Goal: Find specific page/section: Find specific page/section

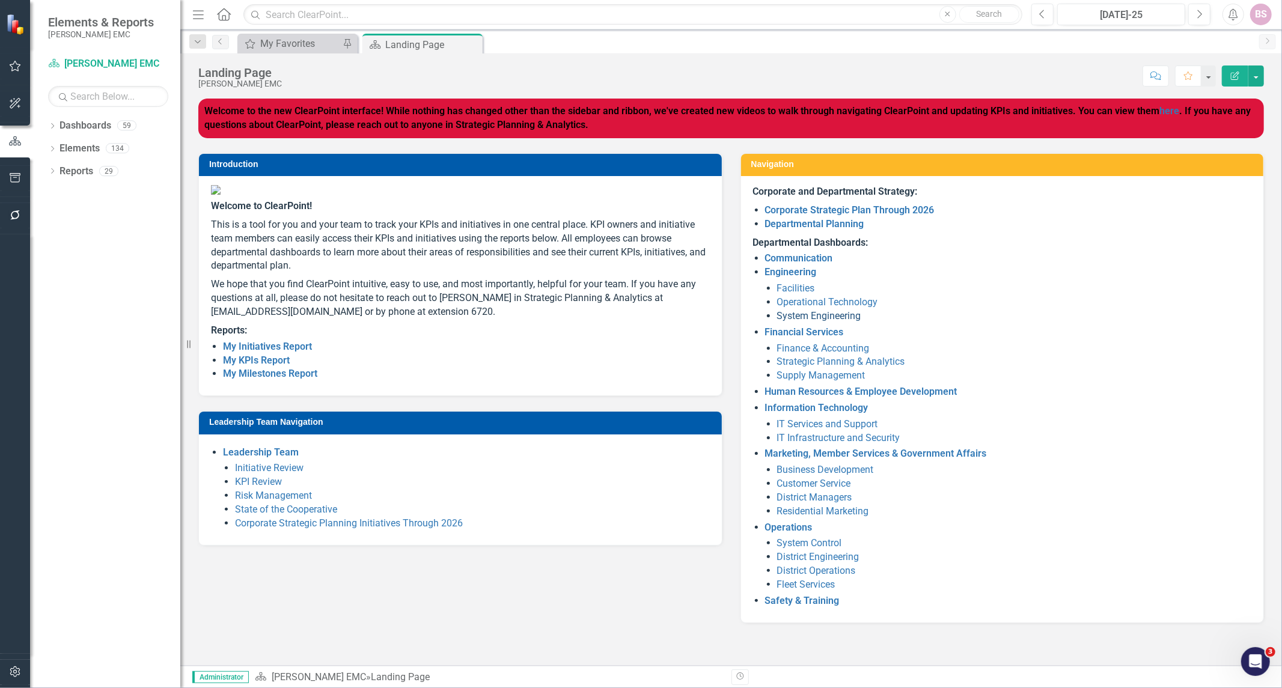
click at [825, 319] on link "System Engineering" at bounding box center [819, 315] width 84 height 11
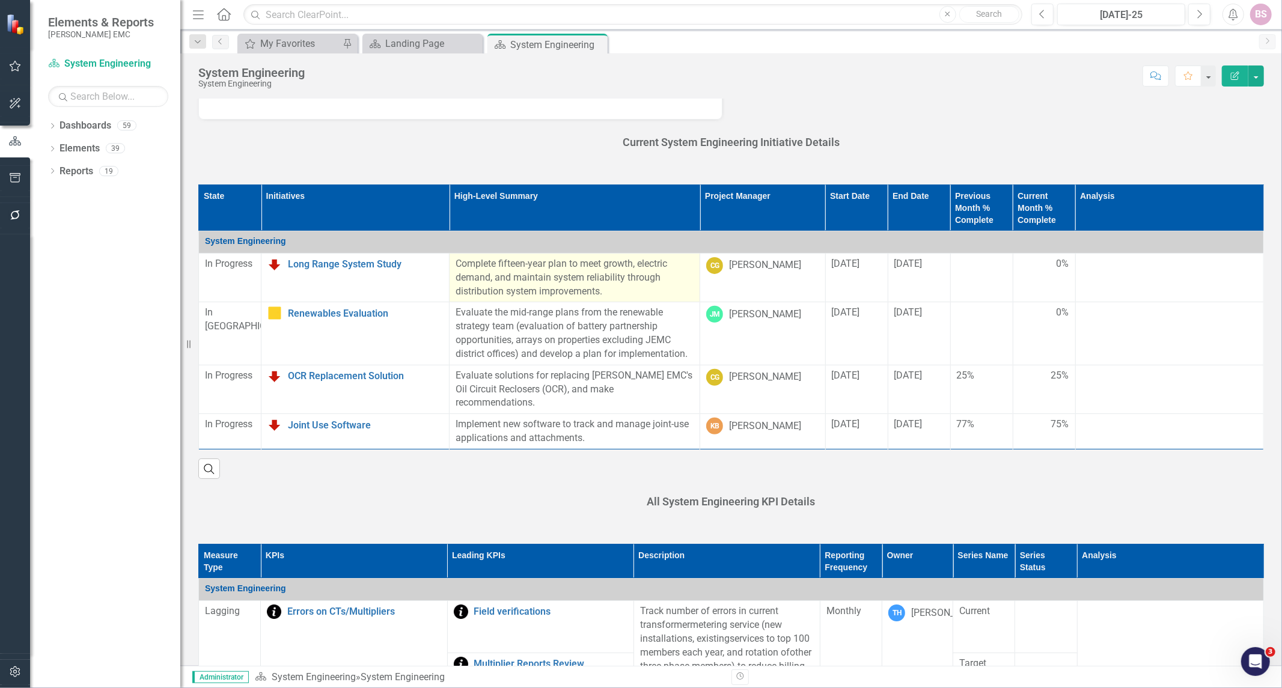
scroll to position [267, 0]
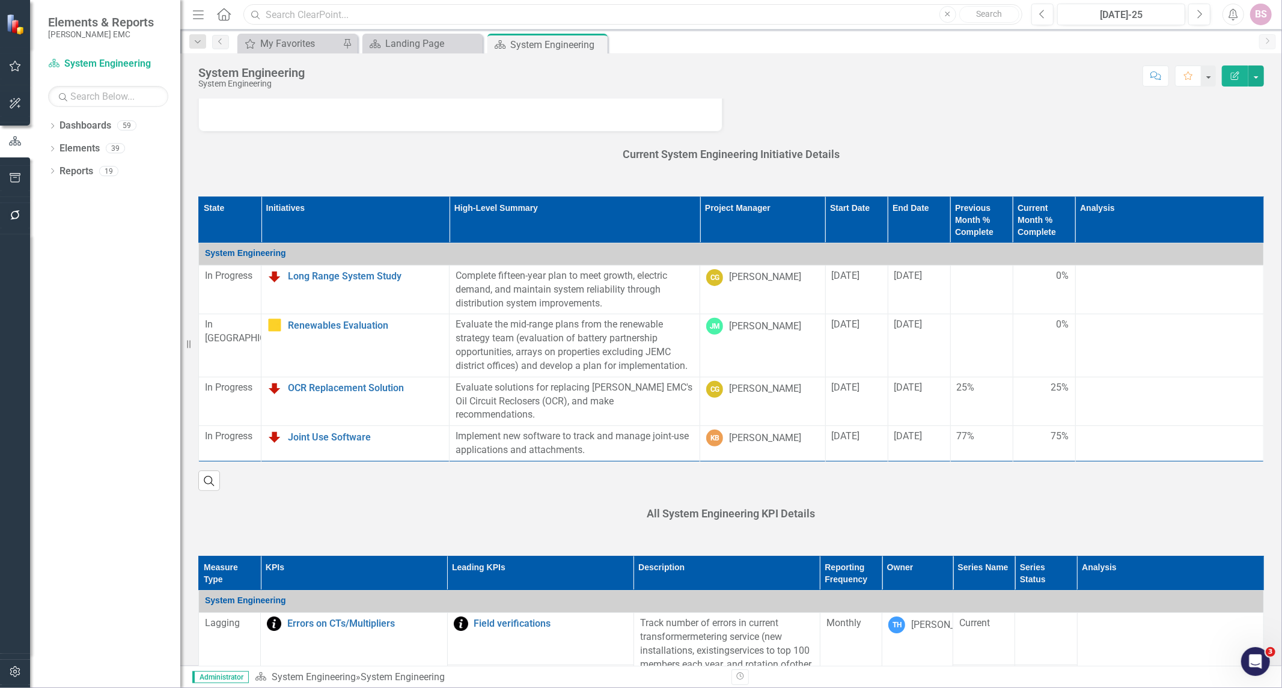
click at [375, 15] on input "text" at bounding box center [632, 14] width 779 height 21
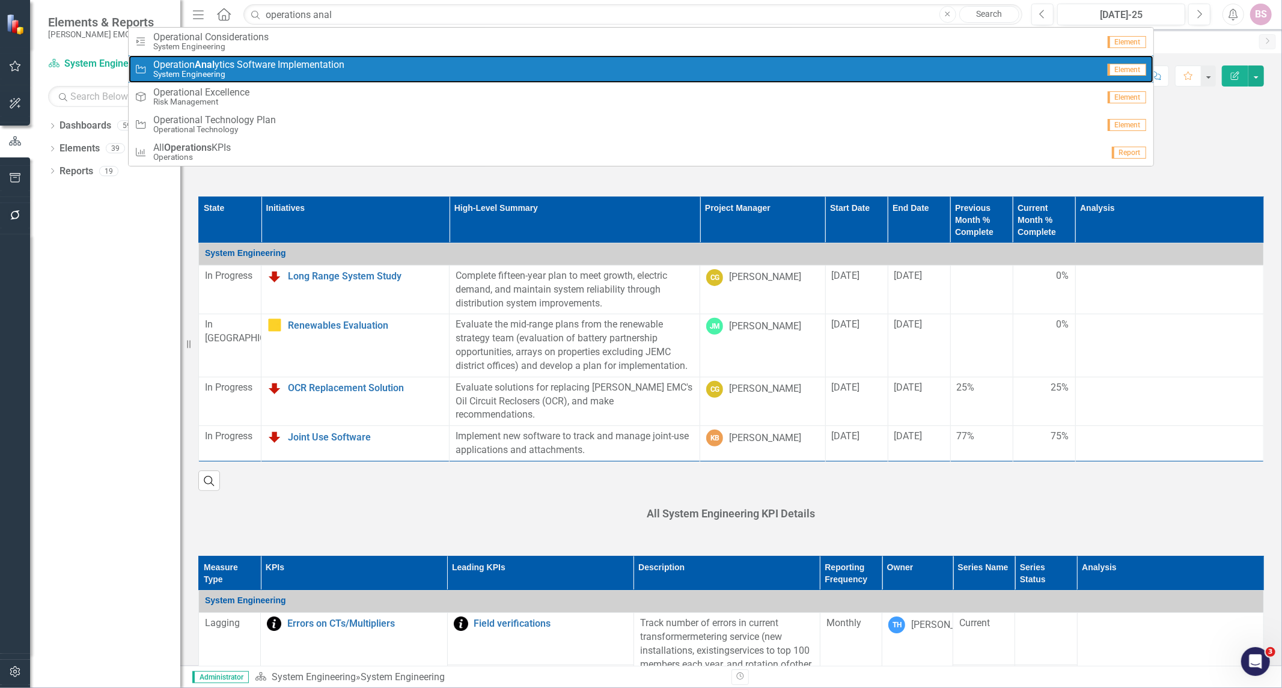
click at [338, 64] on span "Operation Anal ytics Software Implementation" at bounding box center [248, 65] width 191 height 11
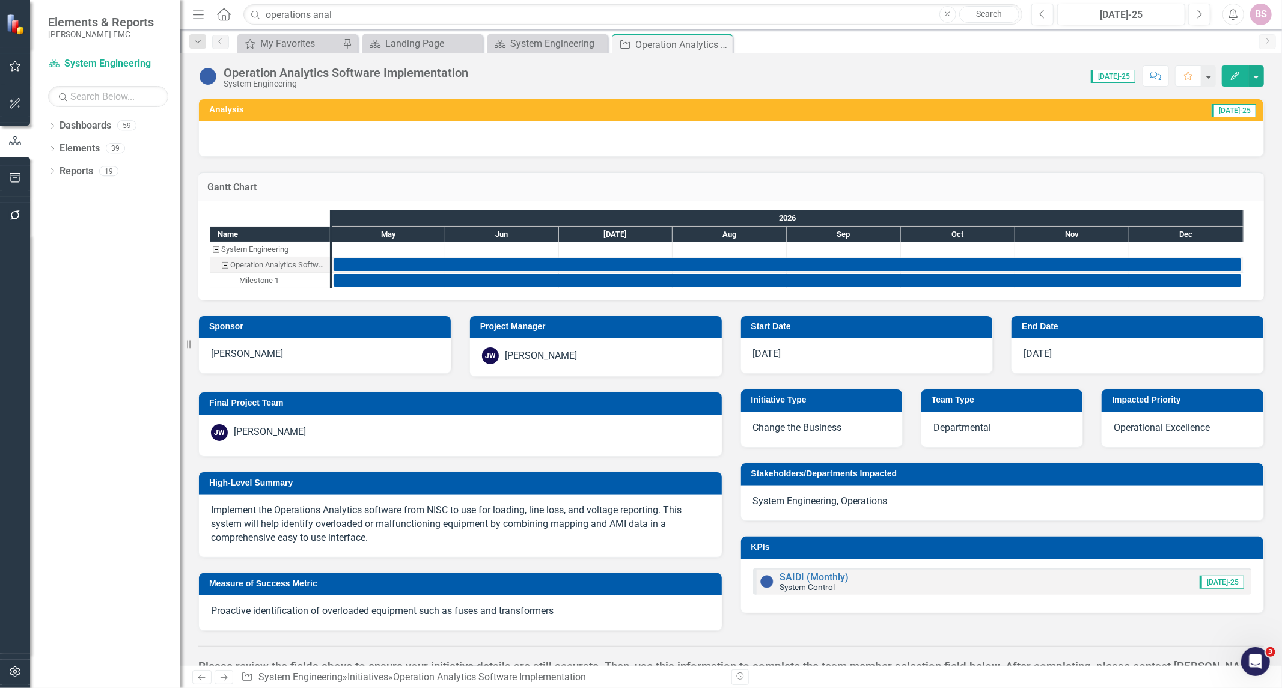
click at [214, 20] on div "Menu Home Search operations anal Close Search" at bounding box center [604, 14] width 830 height 23
drag, startPoint x: 221, startPoint y: 14, endPoint x: 251, endPoint y: 25, distance: 32.1
click at [221, 14] on icon "Home" at bounding box center [224, 14] width 16 height 13
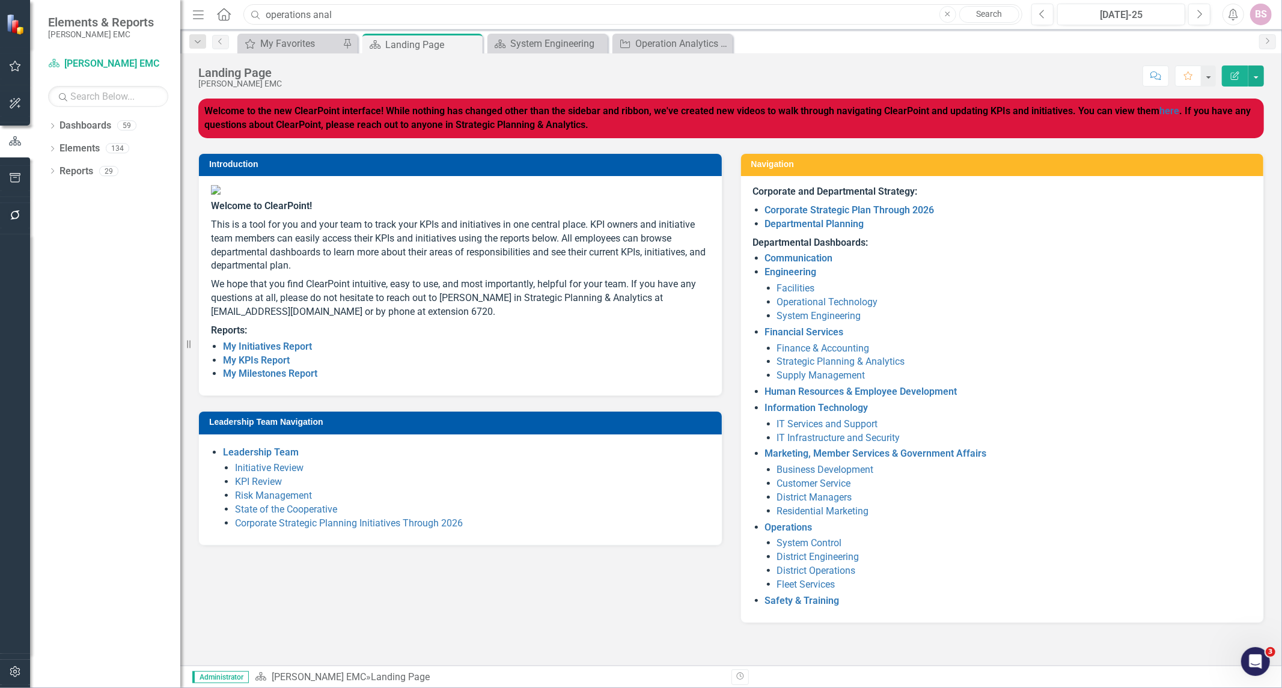
click at [632, 19] on input "operations anal" at bounding box center [632, 14] width 779 height 21
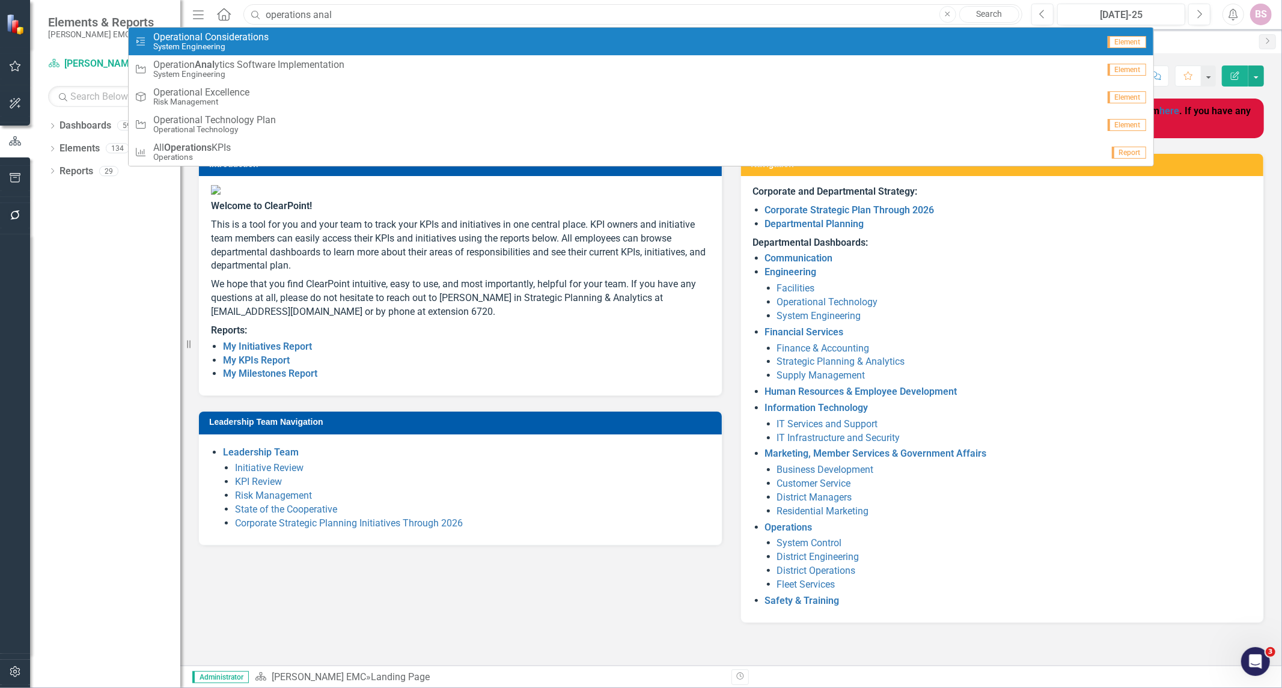
drag, startPoint x: 471, startPoint y: 18, endPoint x: 157, endPoint y: 28, distance: 313.3
click at [240, 25] on form "Search operations anal Close Search Milestone Operational Considerations System…" at bounding box center [629, 14] width 779 height 21
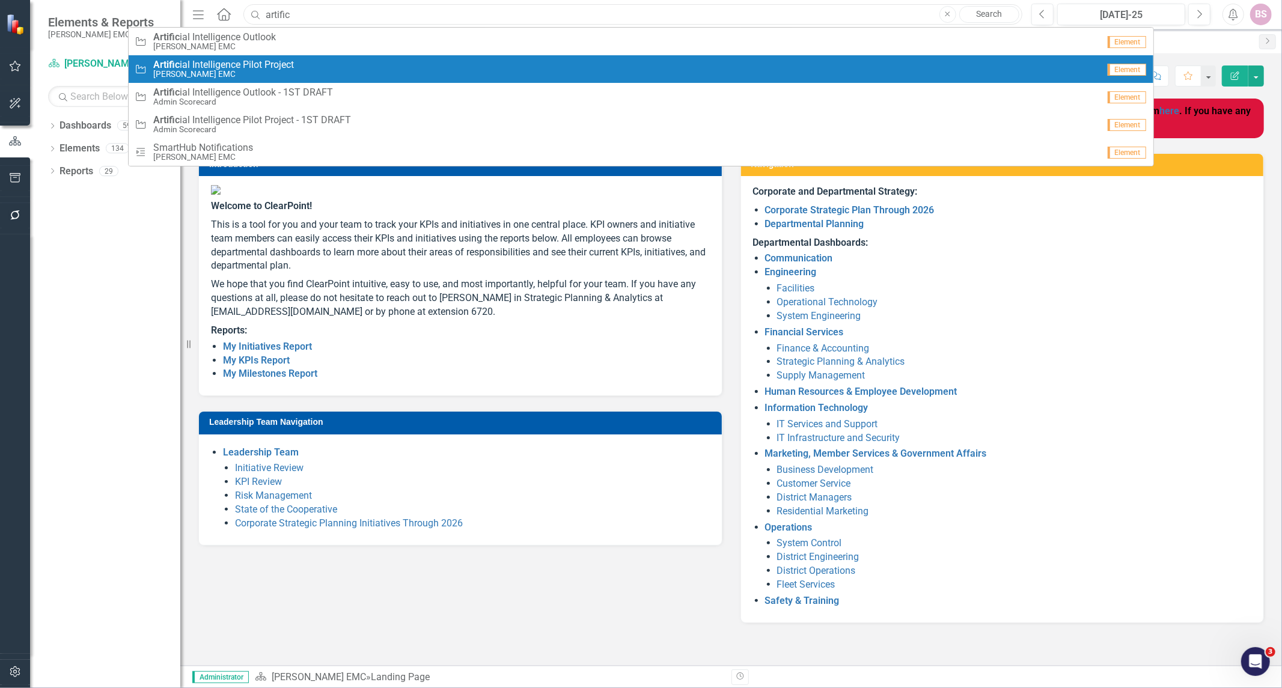
type input "artific"
click at [269, 65] on span "Artific ial Intelligence Pilot Project" at bounding box center [223, 65] width 141 height 11
